Goal: Information Seeking & Learning: Learn about a topic

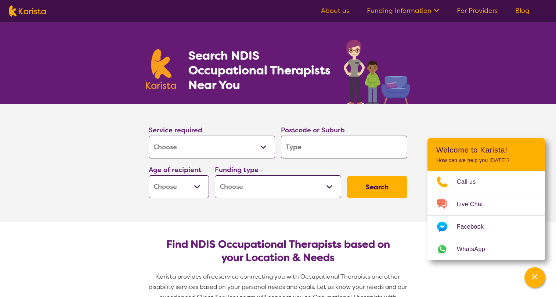
select select "[MEDICAL_DATA]"
click at [324, 151] on input "search" at bounding box center [344, 147] width 126 height 23
type input "2"
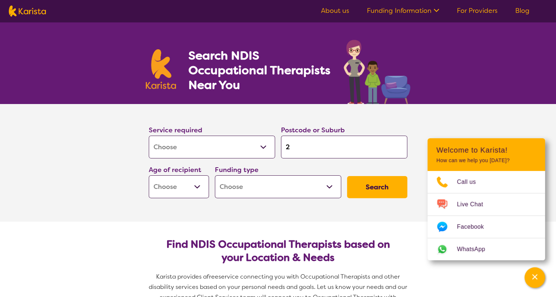
type input "21"
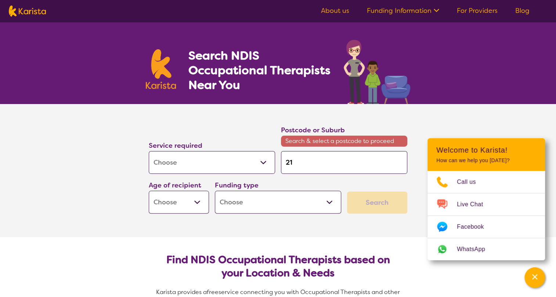
type input "214"
type input "2142"
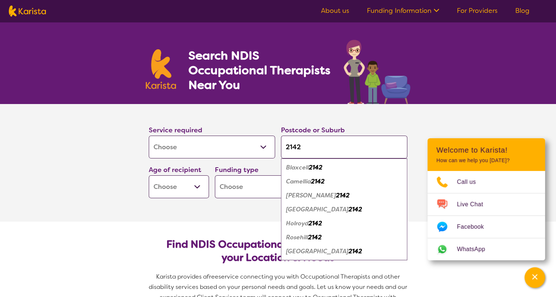
type input "2142"
click at [297, 235] on em "Rosehill" at bounding box center [297, 237] width 22 height 8
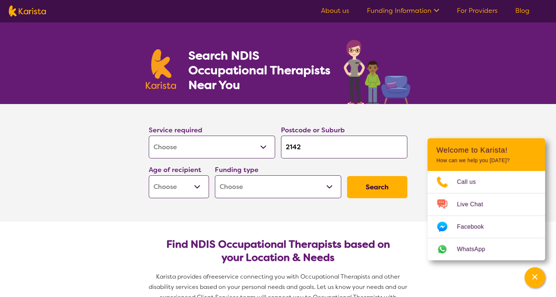
click at [185, 185] on select "Early Childhood - 0 to 9 Child - 10 to 11 Adolescent - 12 to 17 Adult - 18 to 6…" at bounding box center [179, 186] width 60 height 23
select select "EC"
click at [149, 175] on select "Early Childhood - 0 to 9 Child - 10 to 11 Adolescent - 12 to 17 Adult - 18 to 6…" at bounding box center [179, 186] width 60 height 23
select select "EC"
click at [269, 193] on select "Home Care Package (HCP) National Disability Insurance Scheme (NDIS) I don't know" at bounding box center [278, 186] width 126 height 23
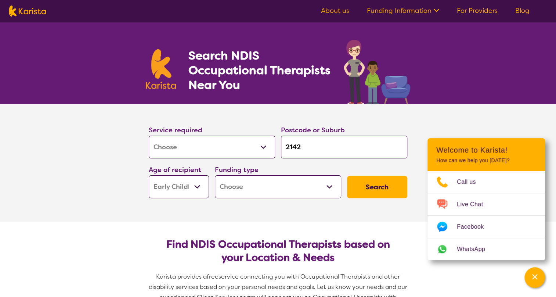
click at [269, 193] on select "Home Care Package (HCP) National Disability Insurance Scheme (NDIS) I don't know" at bounding box center [278, 186] width 126 height 23
click at [382, 183] on button "Search" at bounding box center [377, 187] width 60 height 22
click at [264, 187] on select "Home Care Package (HCP) National Disability Insurance Scheme (NDIS) I don't know" at bounding box center [278, 186] width 126 height 23
select select "i-don-t-know"
click at [215, 175] on select "Home Care Package (HCP) National Disability Insurance Scheme (NDIS) I don't know" at bounding box center [278, 186] width 126 height 23
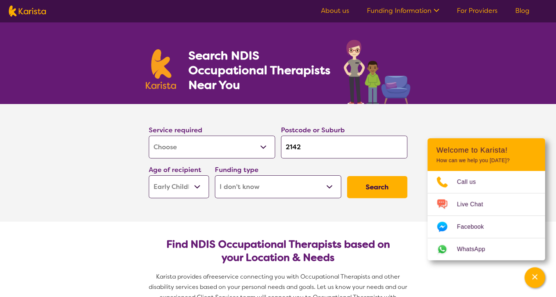
select select "i-don-t-know"
click at [368, 190] on button "Search" at bounding box center [377, 187] width 60 height 22
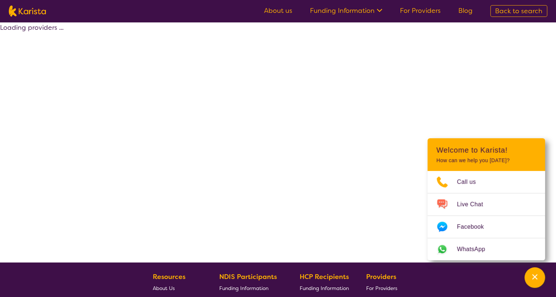
select select "[MEDICAL_DATA]"
select select "EC"
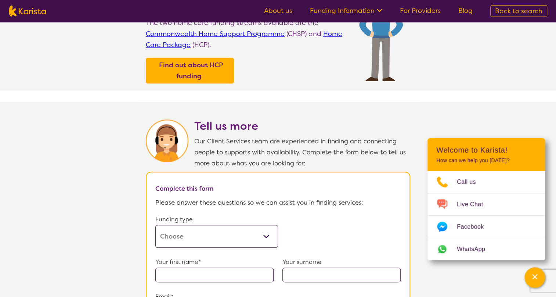
scroll to position [145, 0]
